Goal: Task Accomplishment & Management: Use online tool/utility

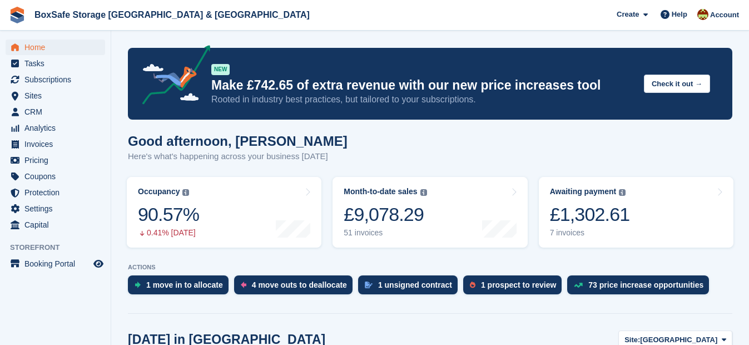
click at [528, 215] on turbo-frame "Month-to-date sales The sum of all finalised invoices generated this month to d…" at bounding box center [430, 212] width 206 height 82
click at [561, 215] on div "£1,302.61" at bounding box center [590, 214] width 80 height 23
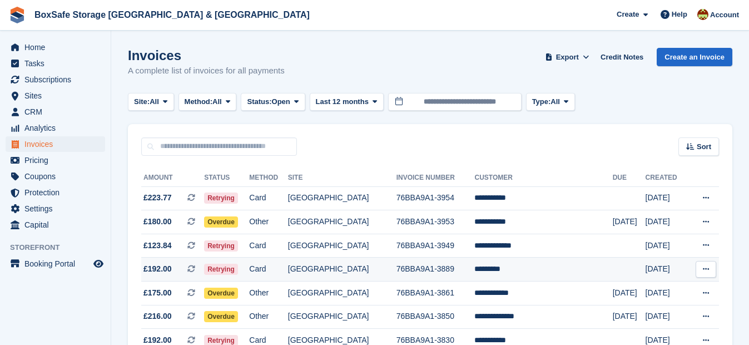
click at [472, 276] on td "76BBA9A1-3889" at bounding box center [436, 269] width 78 height 24
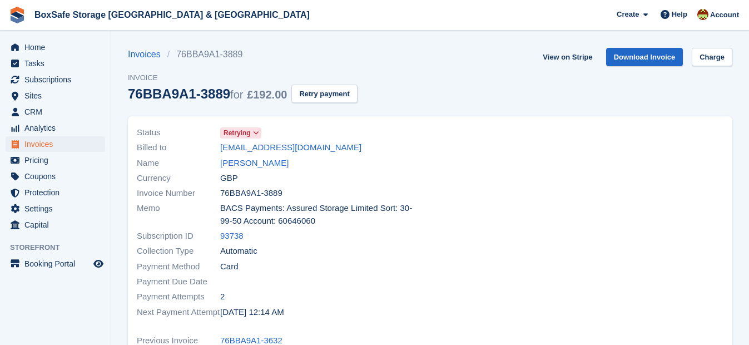
click at [710, 69] on div "View on Stripe Download Invoice Charge" at bounding box center [635, 59] width 194 height 23
click at [711, 58] on link "Charge" at bounding box center [712, 57] width 41 height 18
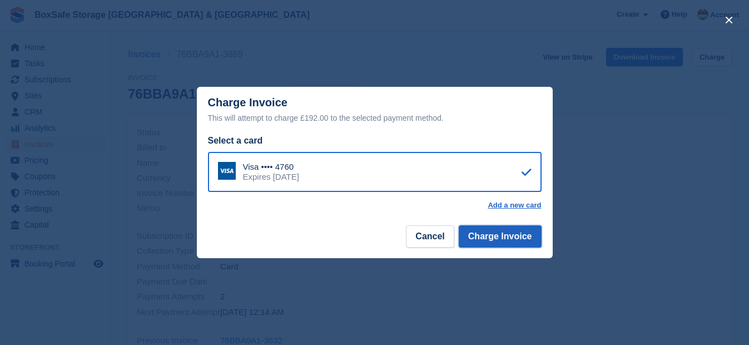
click at [509, 235] on button "Charge Invoice" at bounding box center [500, 236] width 83 height 22
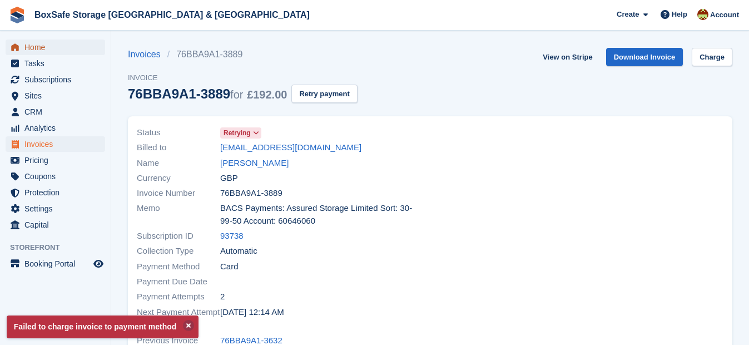
click at [20, 42] on span "menu" at bounding box center [14, 47] width 13 height 13
